Goal: Navigation & Orientation: Find specific page/section

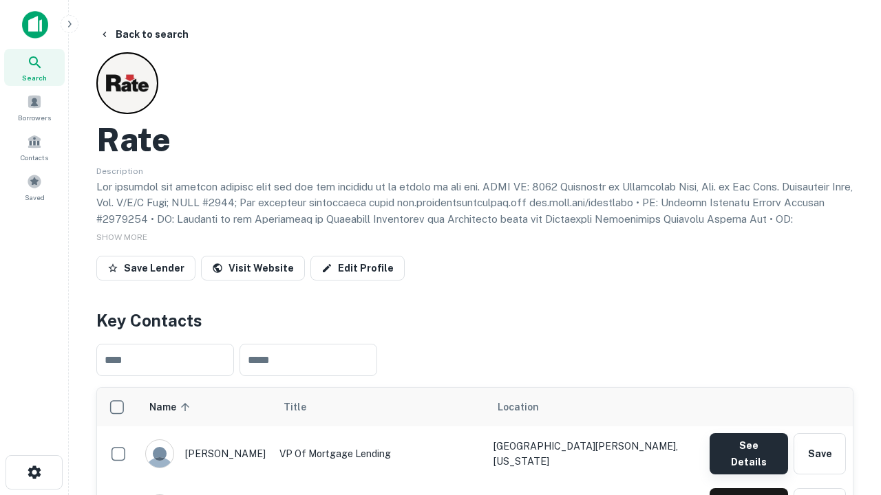
click at [748, 447] on button "See Details" at bounding box center [748, 454] width 78 height 41
click at [34, 473] on icon "button" at bounding box center [34, 472] width 17 height 17
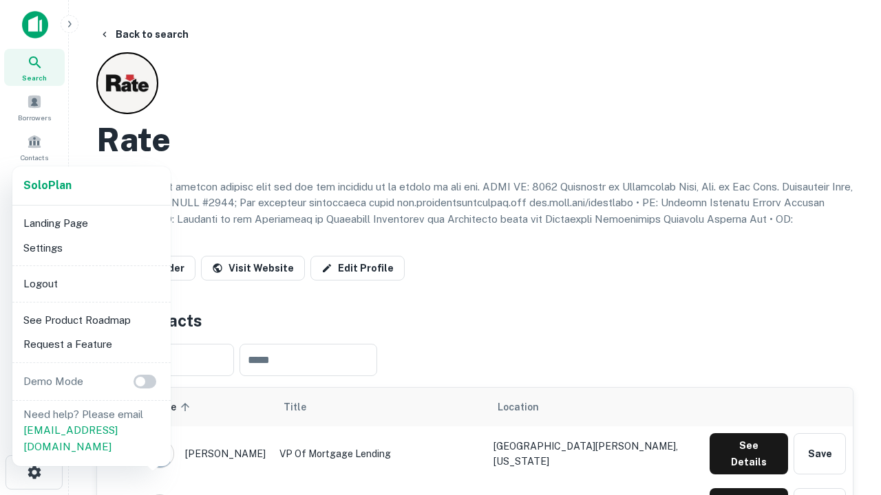
click at [91, 284] on li "Logout" at bounding box center [91, 284] width 147 height 25
